Goal: Information Seeking & Learning: Learn about a topic

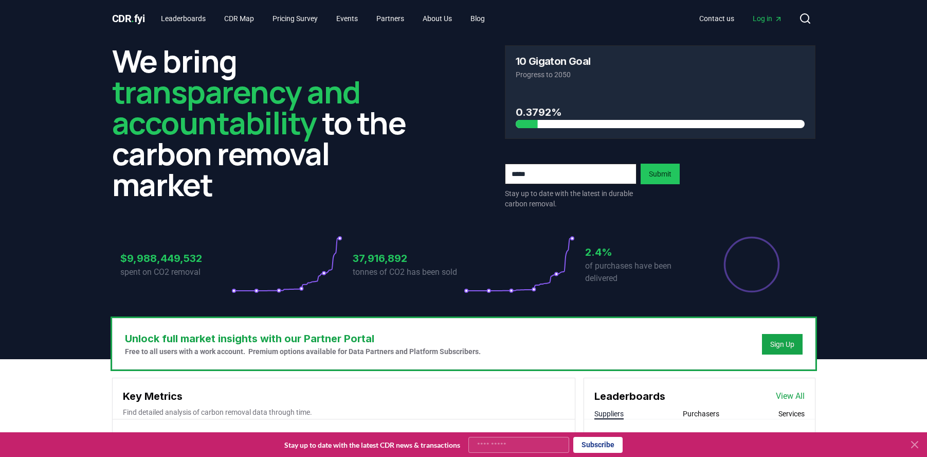
click at [802, 19] on icon at bounding box center [805, 18] width 12 height 12
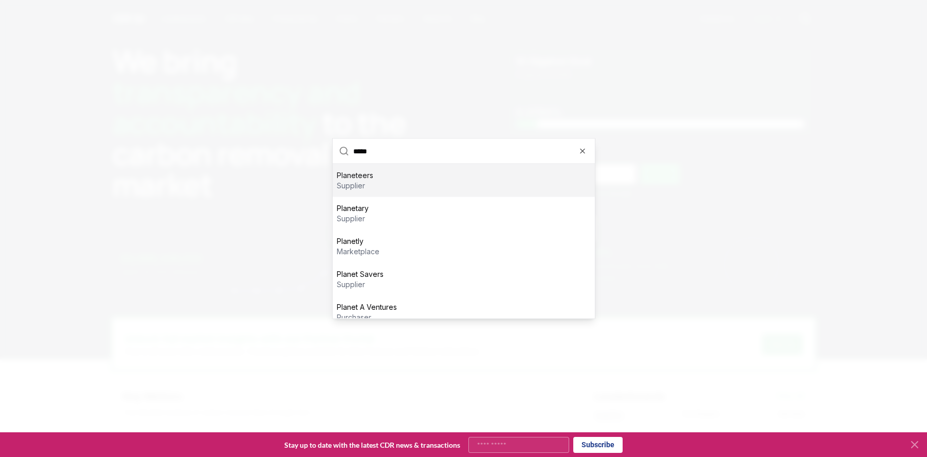
type input "*****"
click at [362, 184] on p "supplier" at bounding box center [355, 186] width 37 height 10
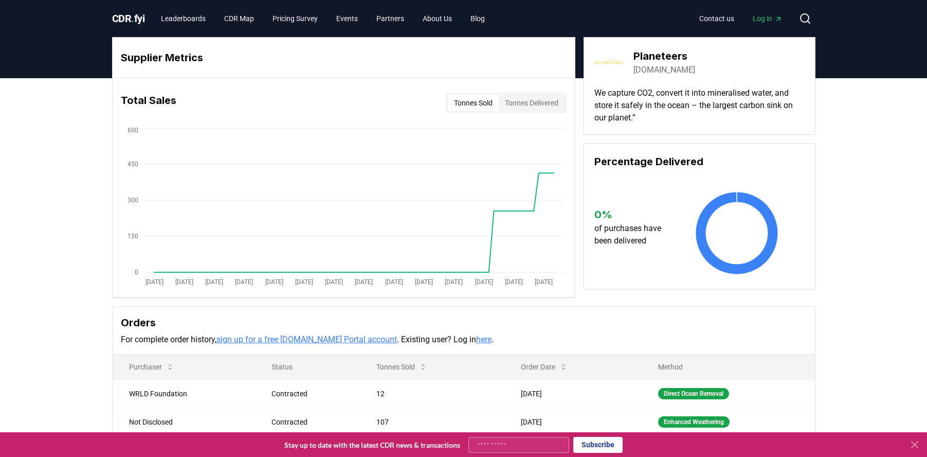
click at [646, 51] on h3 "Planeteers" at bounding box center [665, 55] width 62 height 15
click at [612, 57] on img at bounding box center [608, 62] width 29 height 29
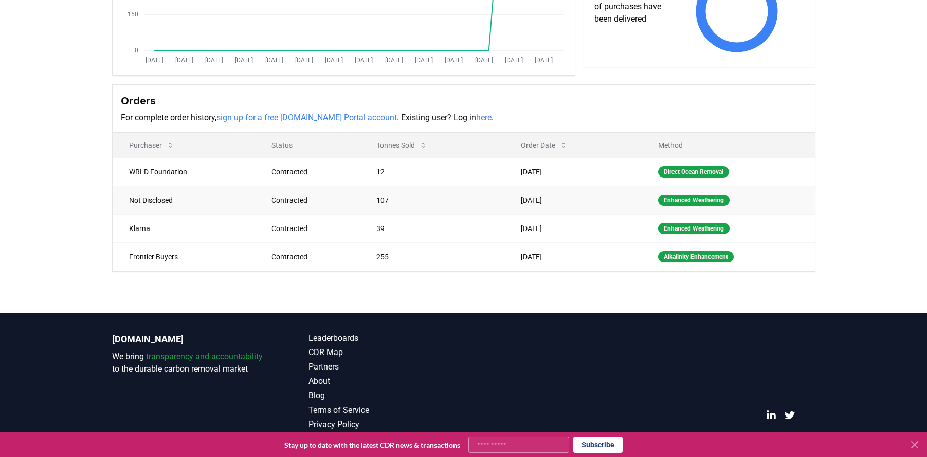
scroll to position [220, 0]
